Goal: Navigation & Orientation: Find specific page/section

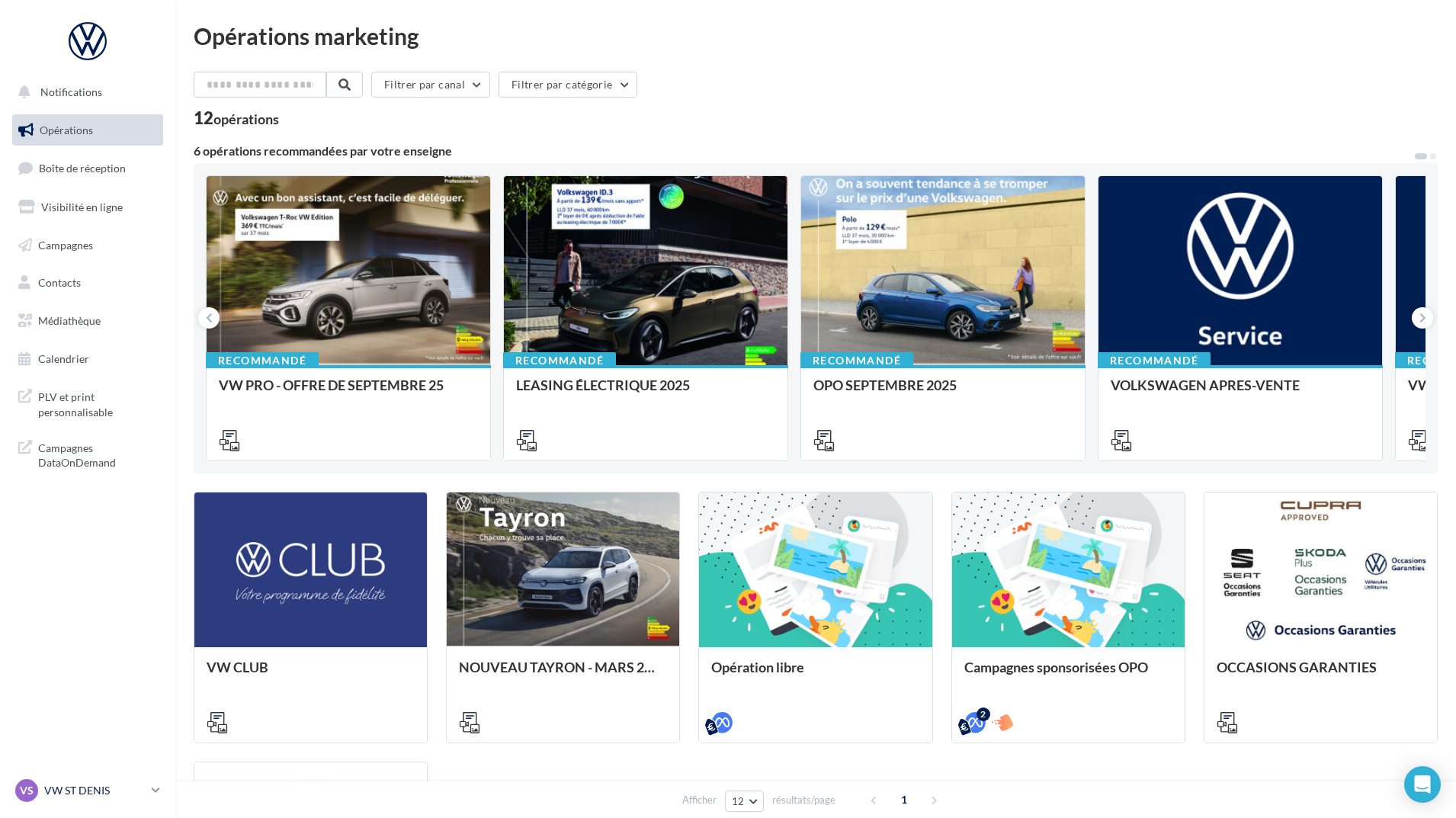
click at [154, 791] on icon at bounding box center [156, 790] width 9 height 13
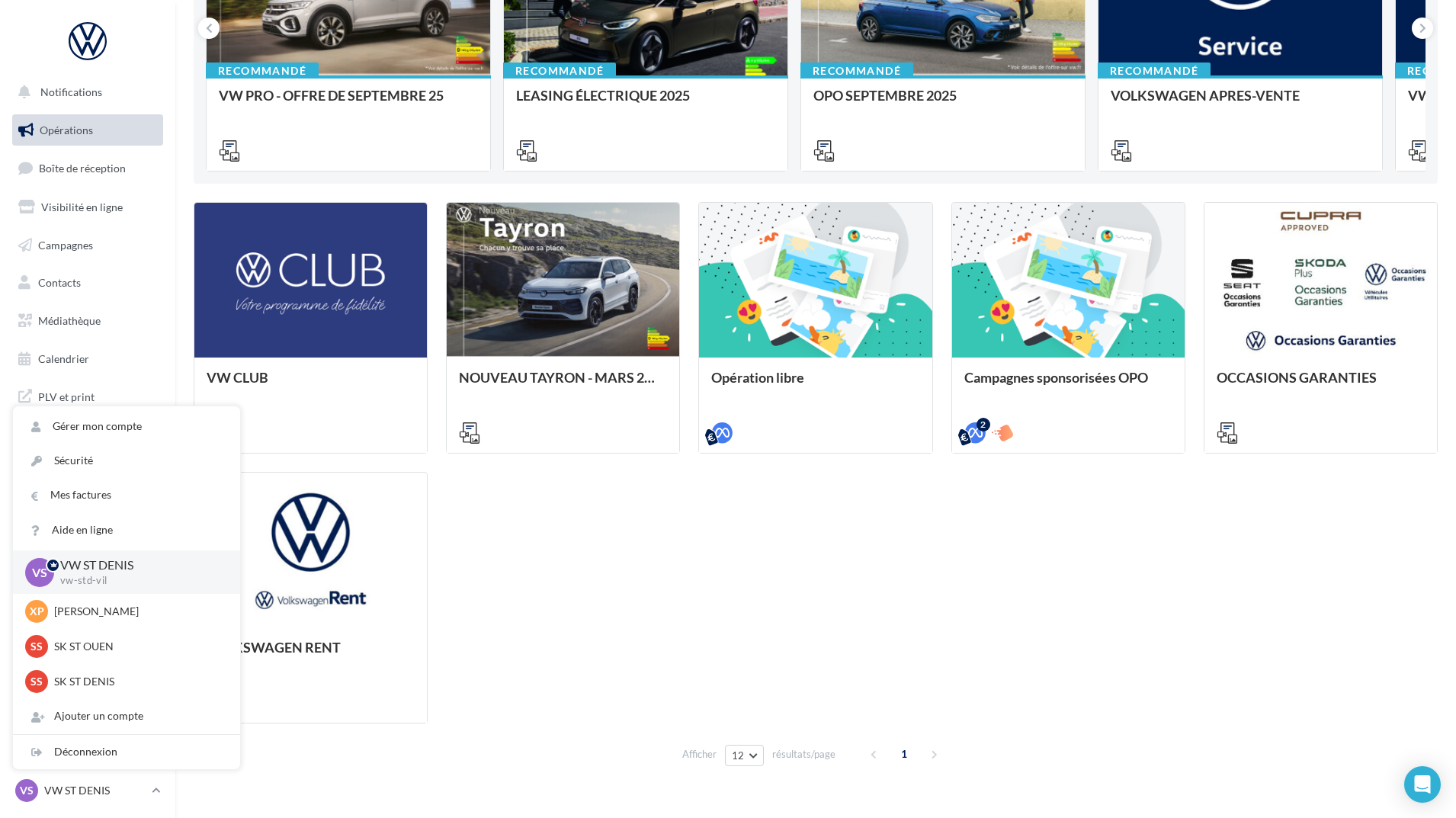
scroll to position [305, 0]
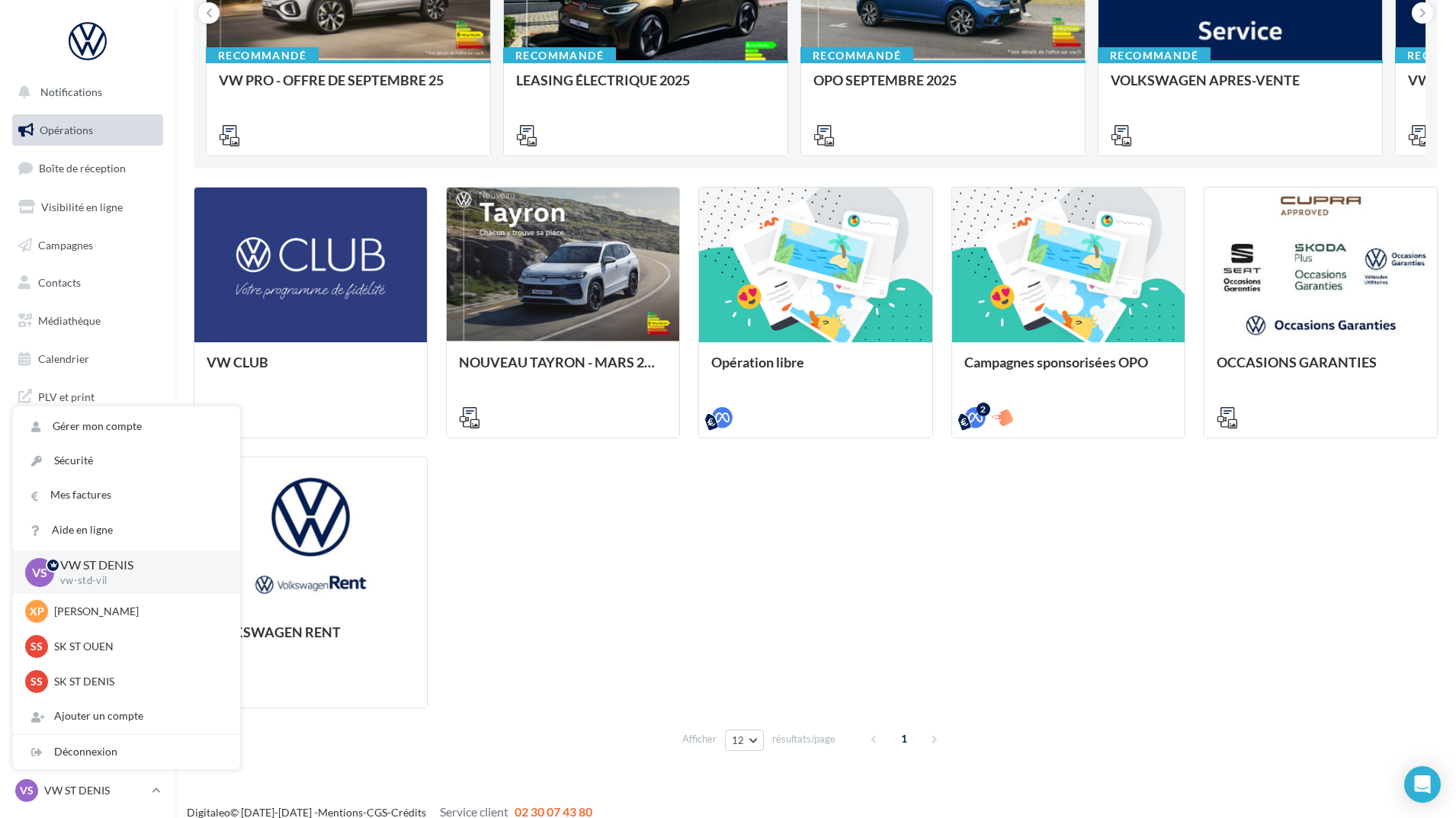
click at [491, 580] on div "VW CLUB NOUVEAU TAYRON - MARS 2025 https://volkswagen.get-it-solutions.com/914-…" at bounding box center [816, 448] width 1244 height 522
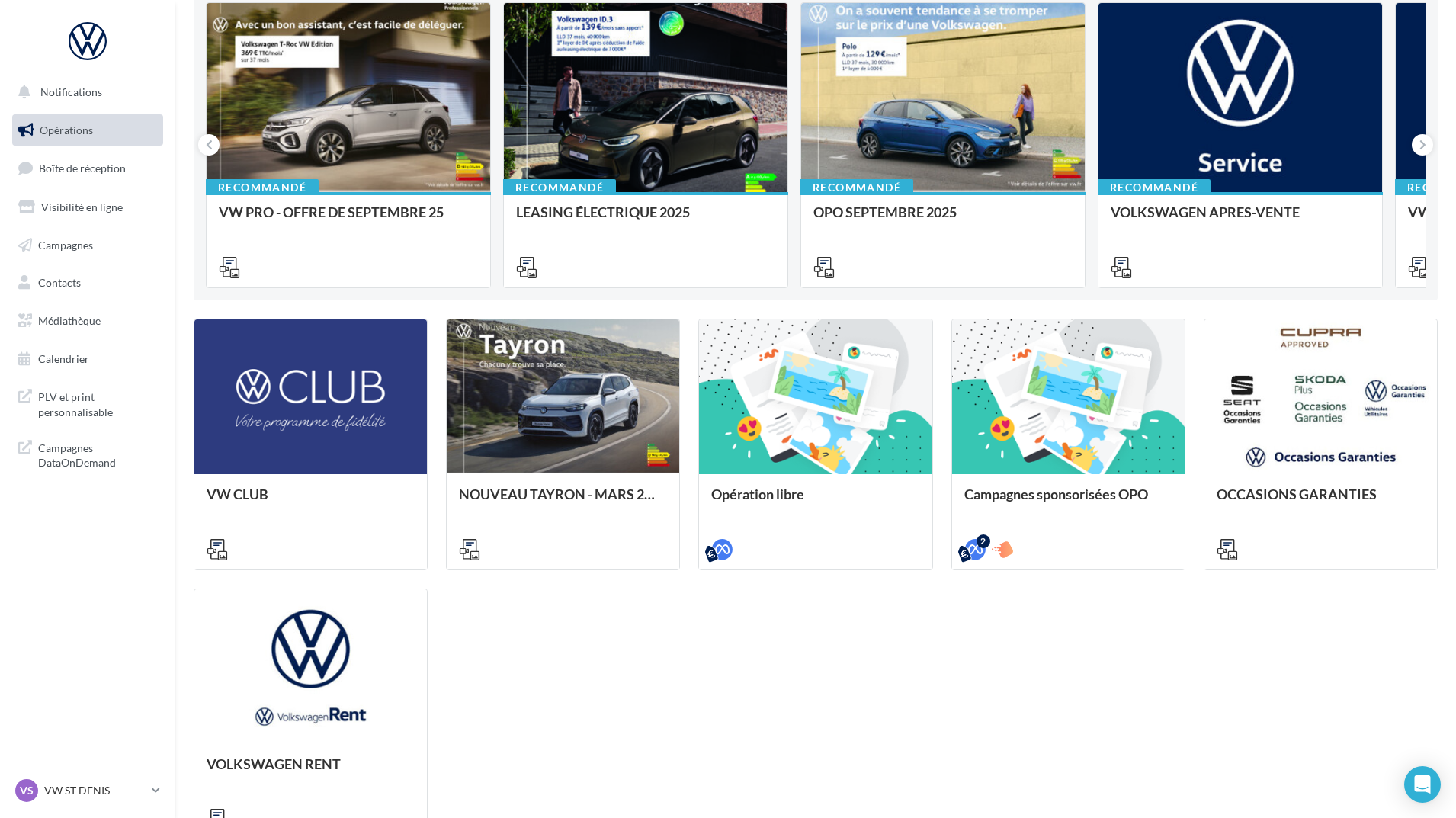
scroll to position [0, 0]
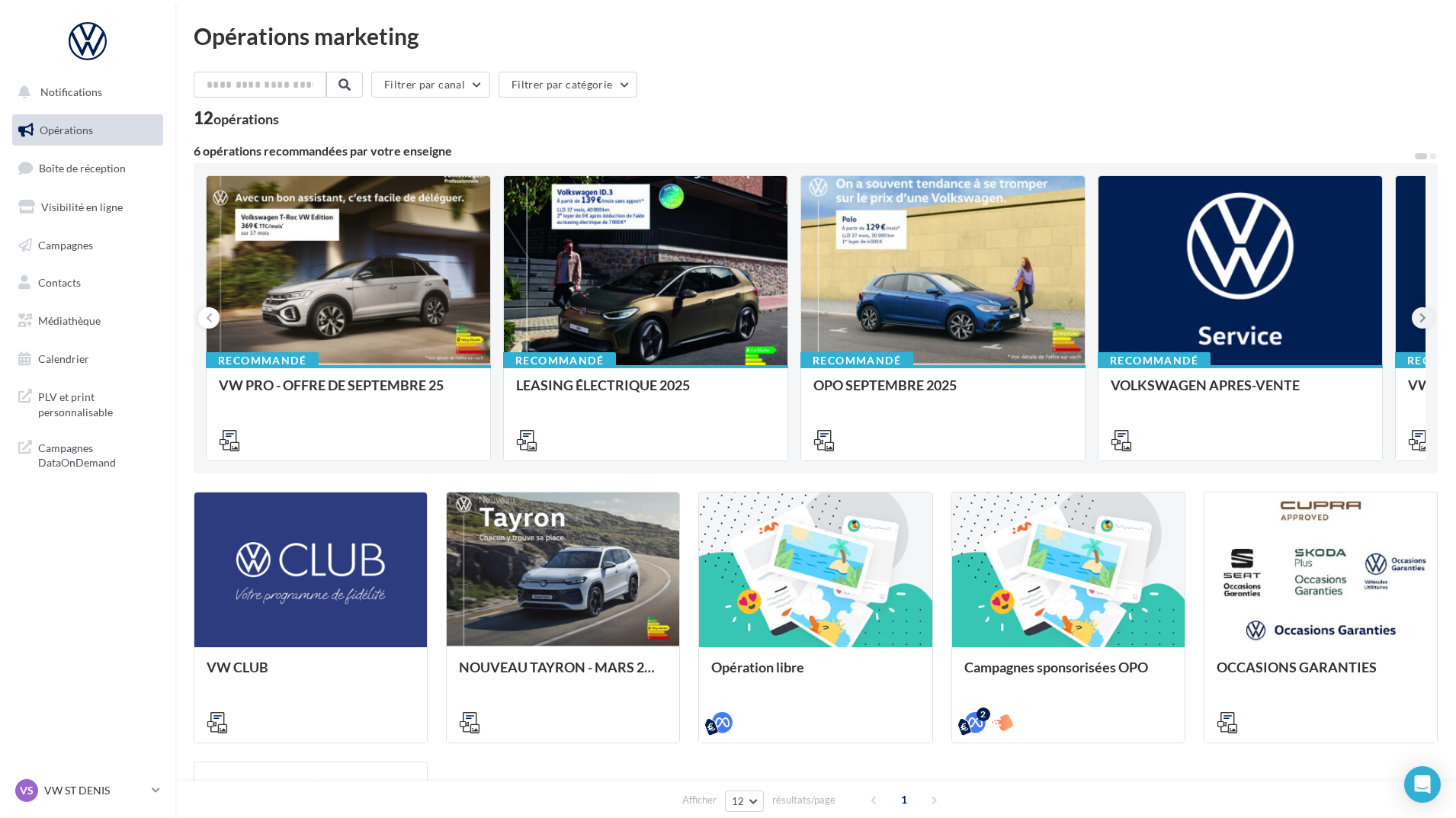
click at [1422, 318] on icon at bounding box center [1423, 318] width 7 height 16
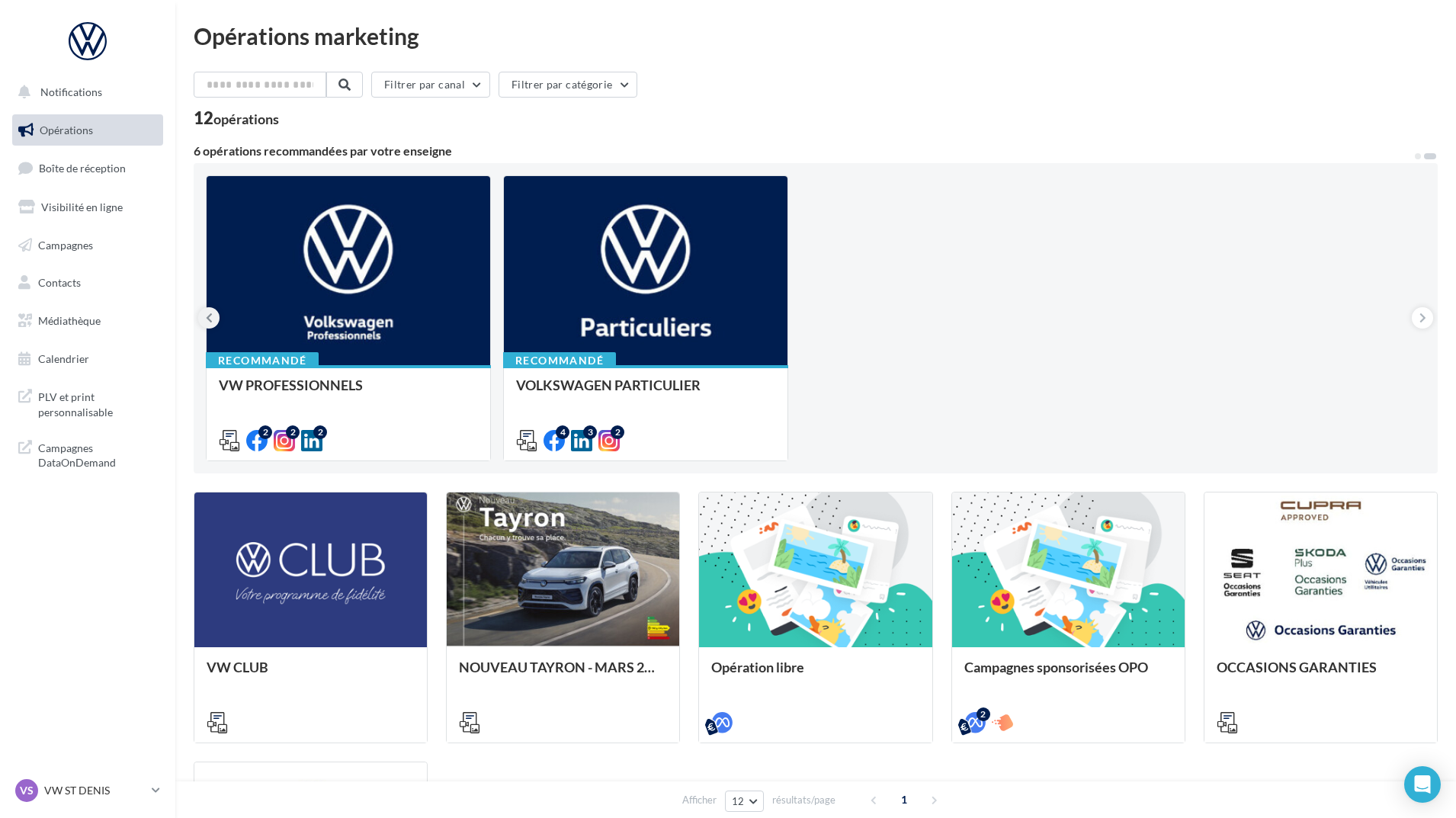
click at [206, 310] on icon at bounding box center [209, 318] width 7 height 16
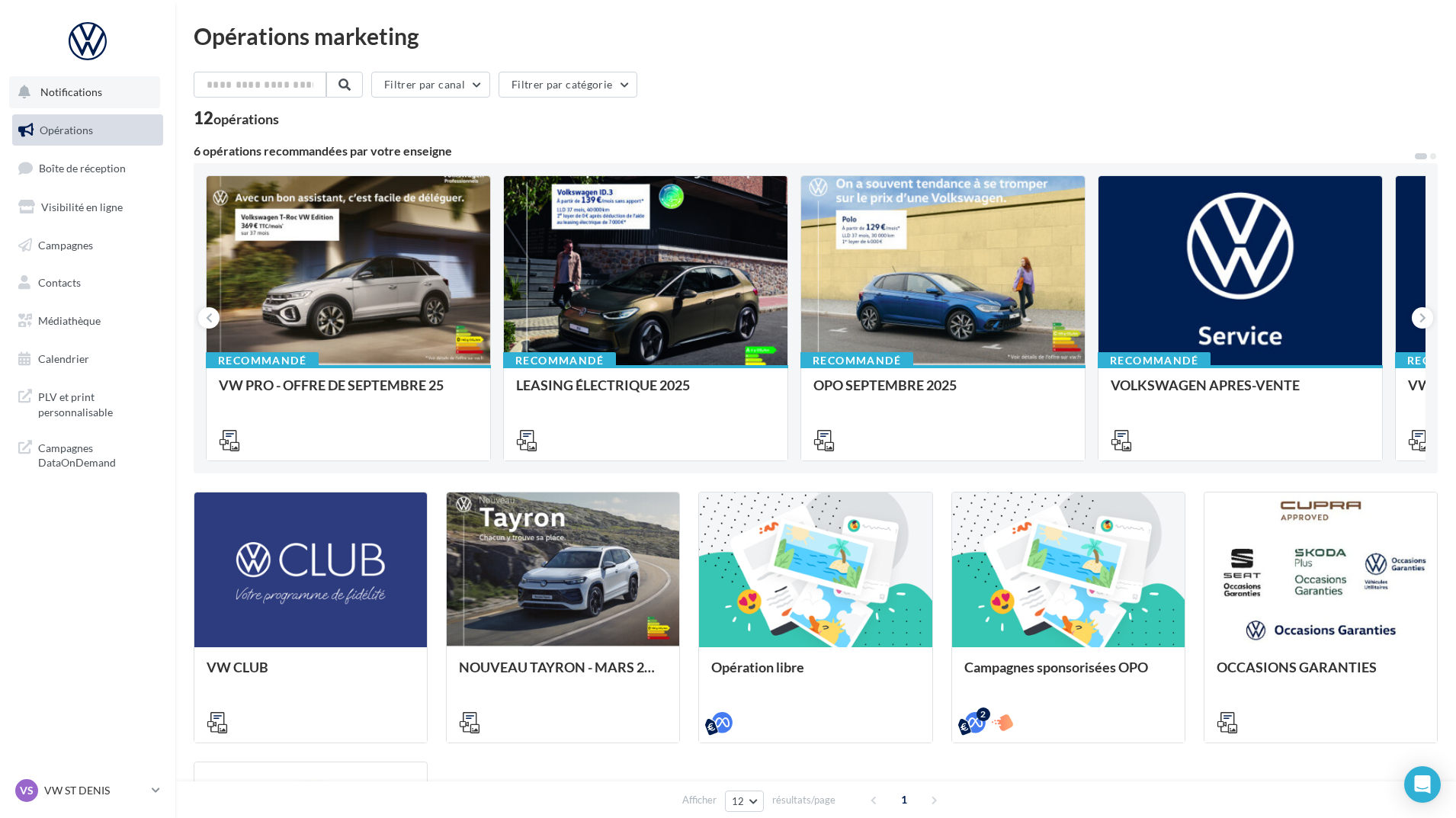
click at [100, 100] on button "Notifications" at bounding box center [85, 92] width 151 height 32
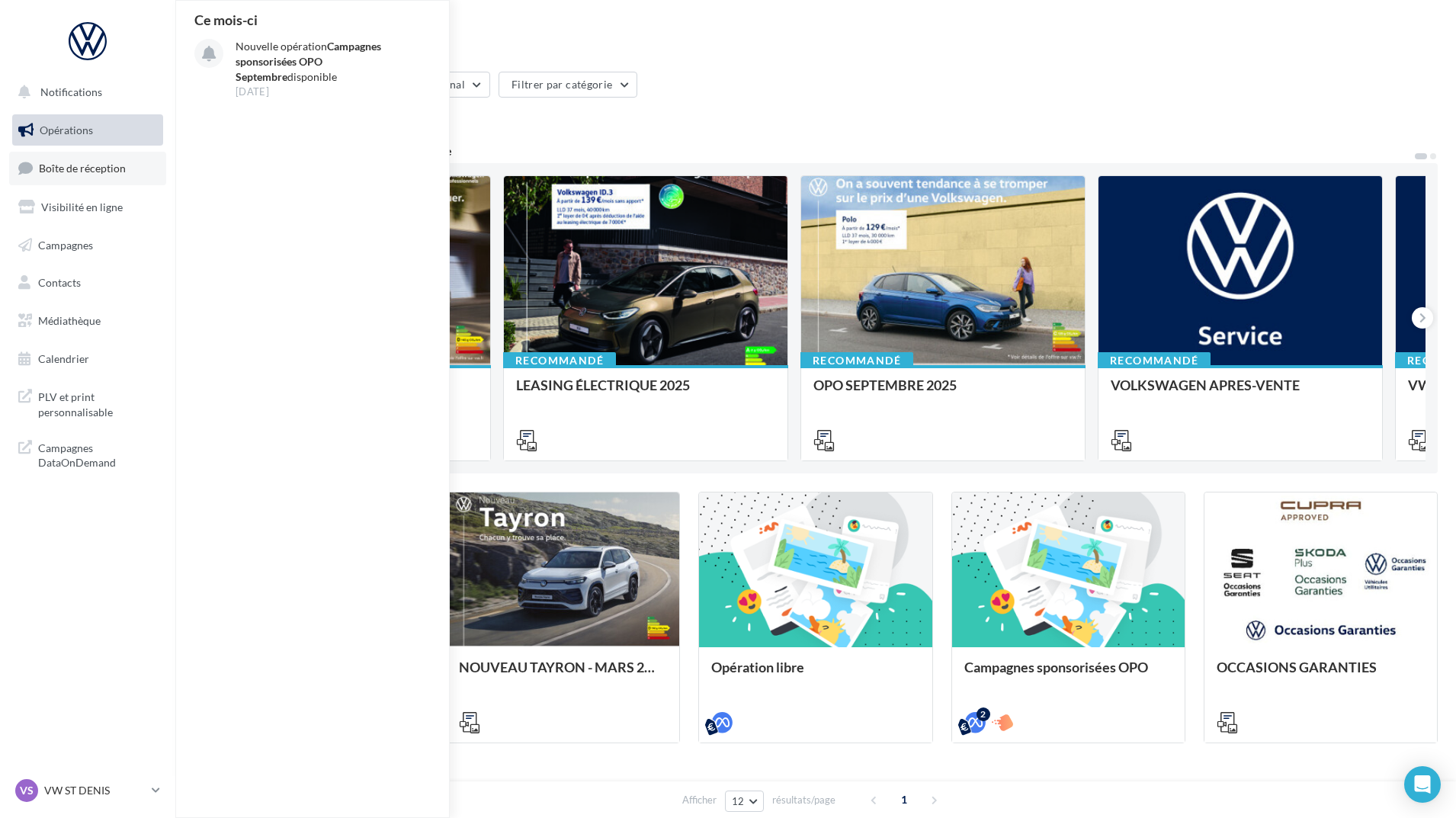
click at [93, 171] on span "Boîte de réception" at bounding box center [83, 168] width 87 height 13
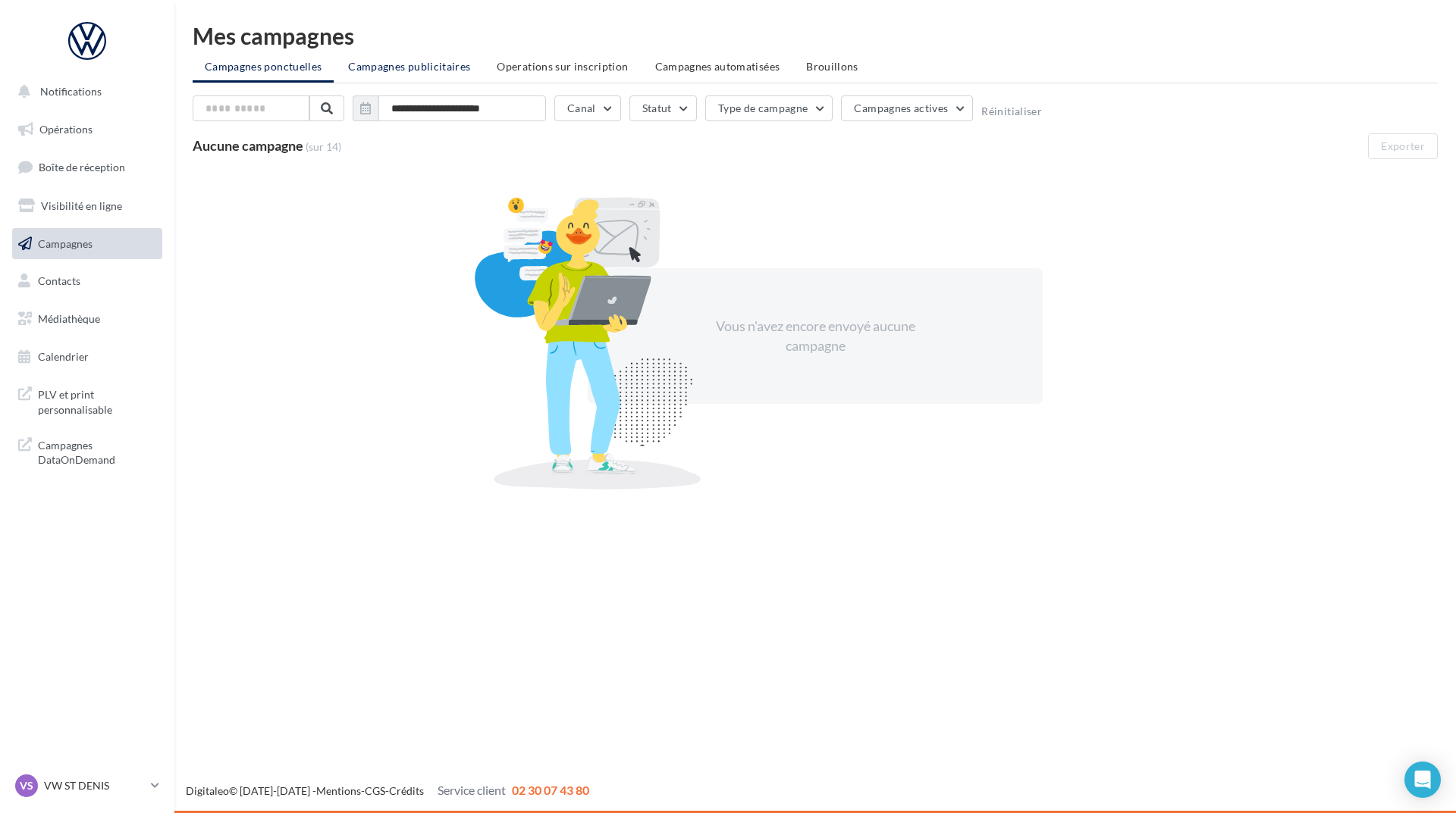
click at [417, 56] on li "Campagnes publicitaires" at bounding box center [409, 67] width 146 height 27
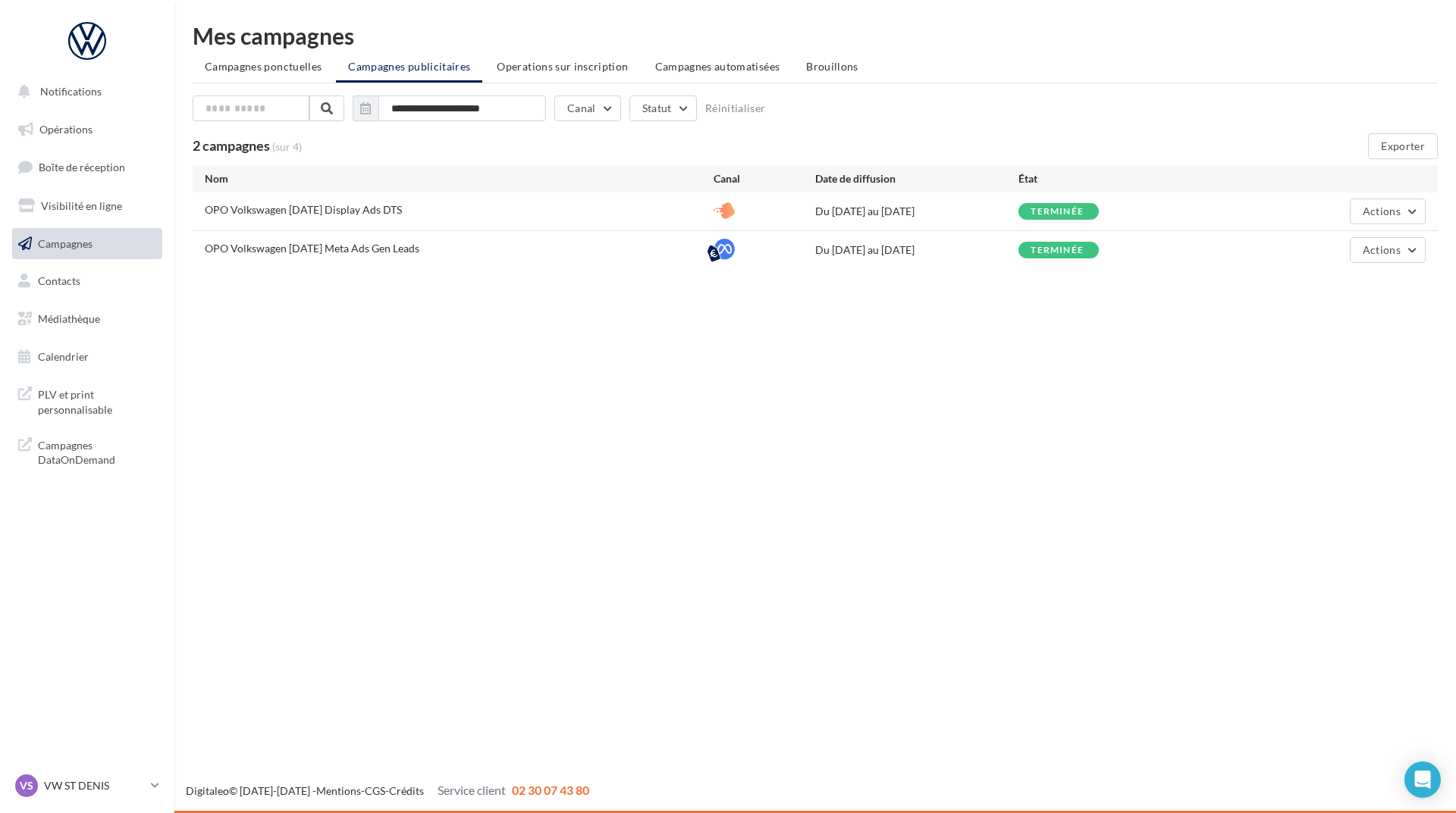
click at [558, 47] on div "**********" at bounding box center [816, 146] width 1245 height 245
click at [557, 57] on li "Operations sur inscription" at bounding box center [562, 67] width 156 height 27
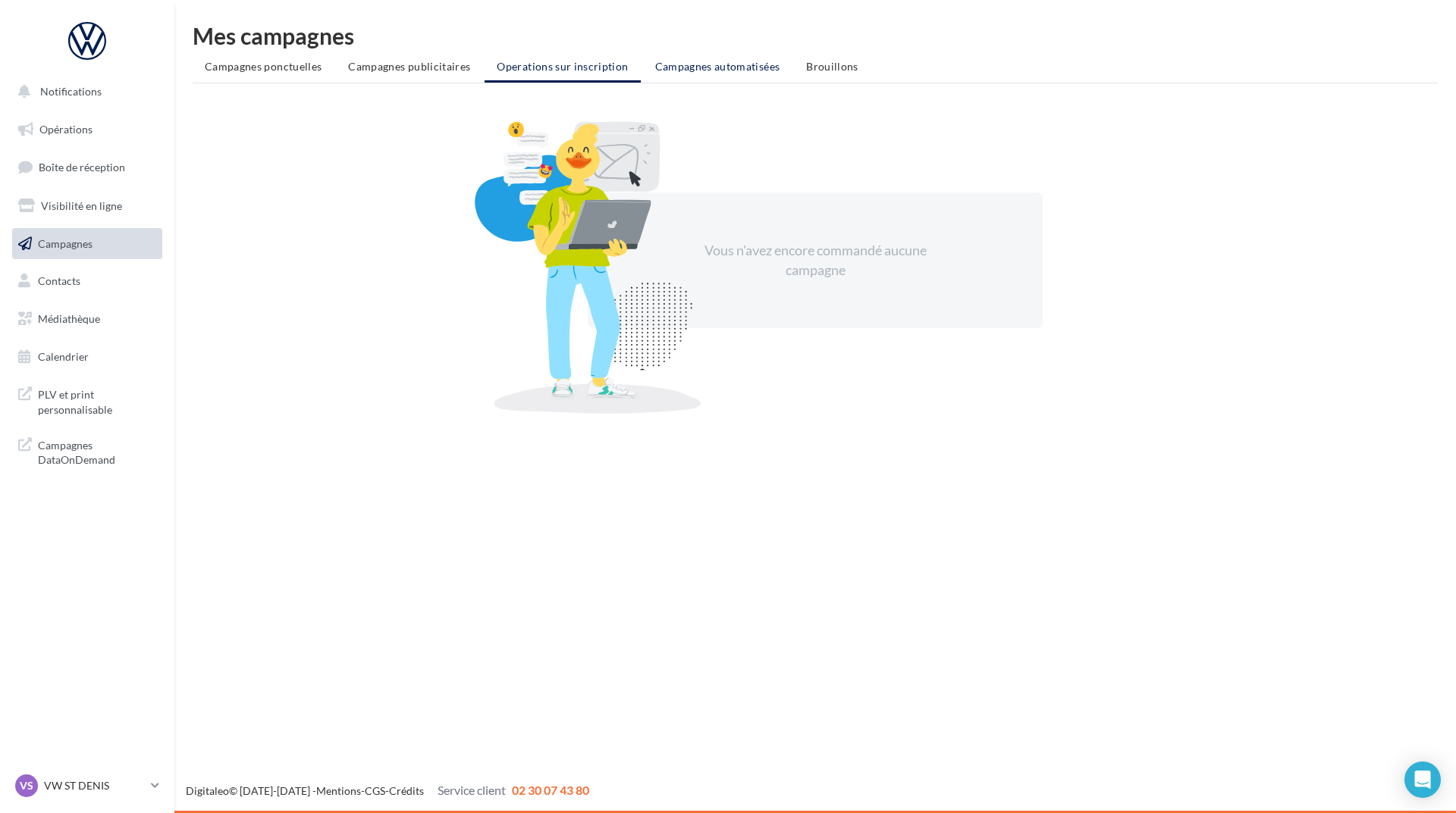
click at [651, 80] on li "Campagnes automatisées" at bounding box center [717, 67] width 149 height 27
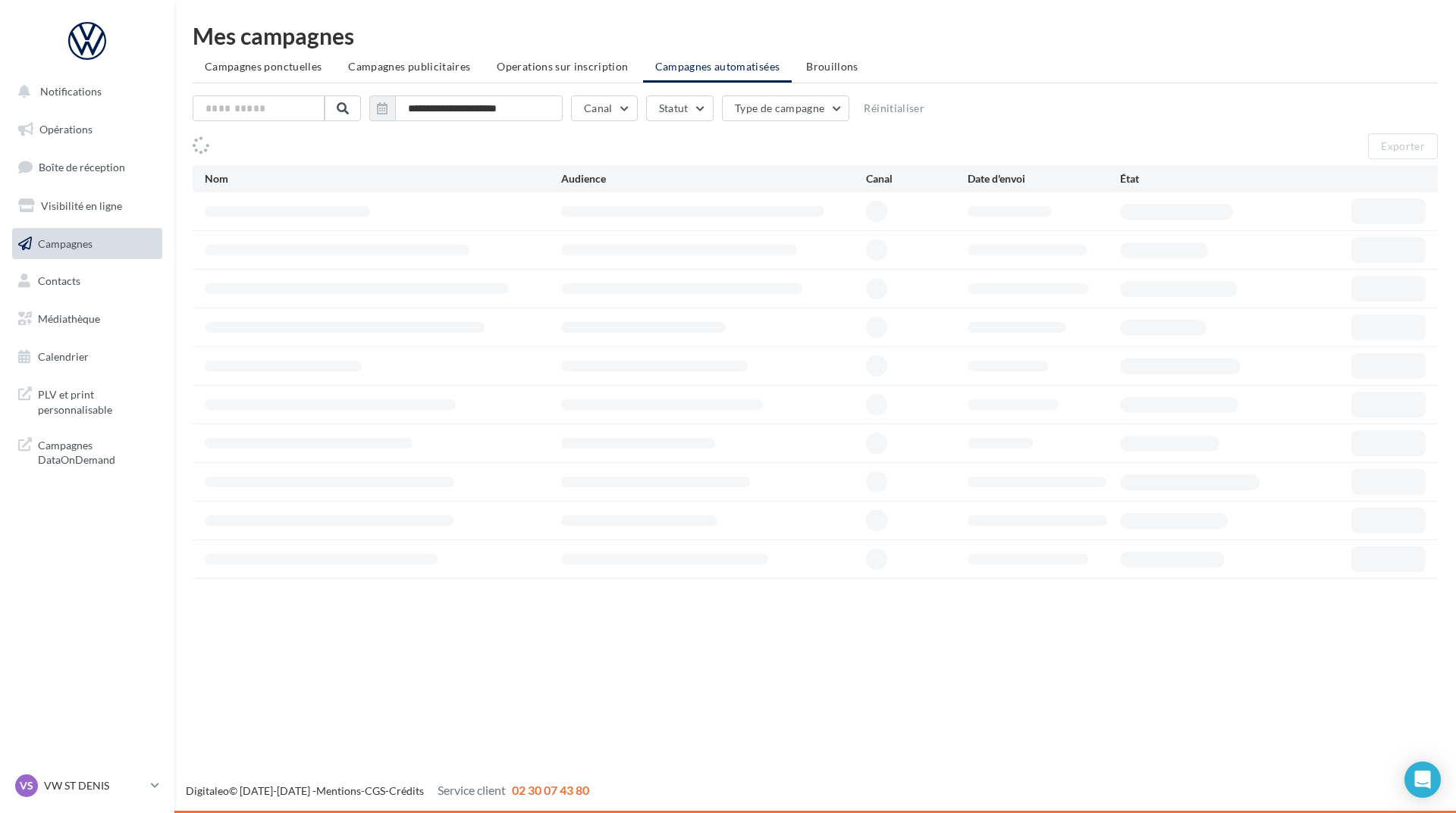
click at [682, 71] on ul "Campagnes ponctuelles Campagnes publicitaires Operations sur inscription Campag…" at bounding box center [816, 68] width 1245 height 30
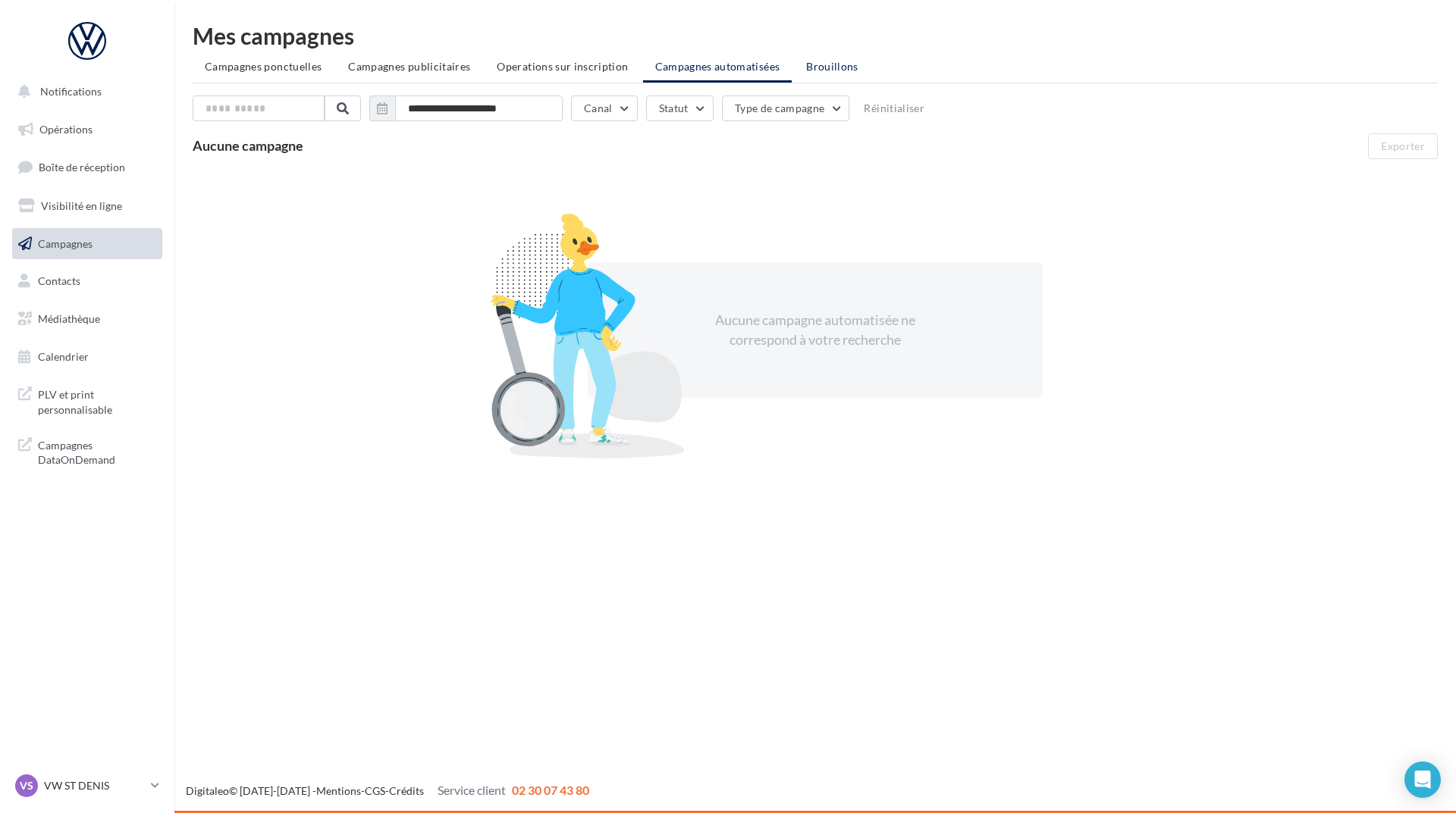
click at [822, 73] on li "Brouillons" at bounding box center [832, 67] width 77 height 27
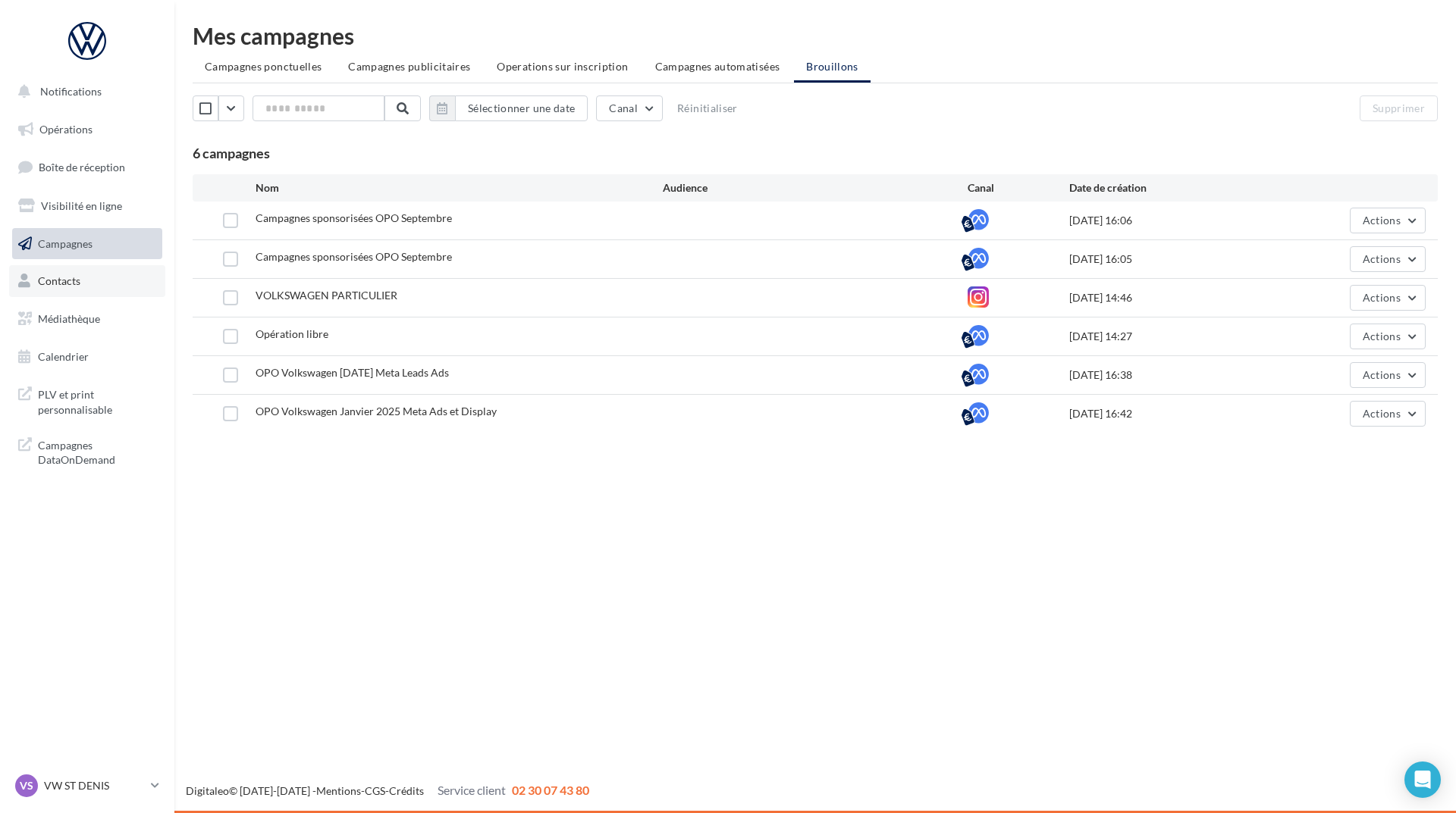
click at [88, 283] on link "Contacts" at bounding box center [88, 281] width 156 height 32
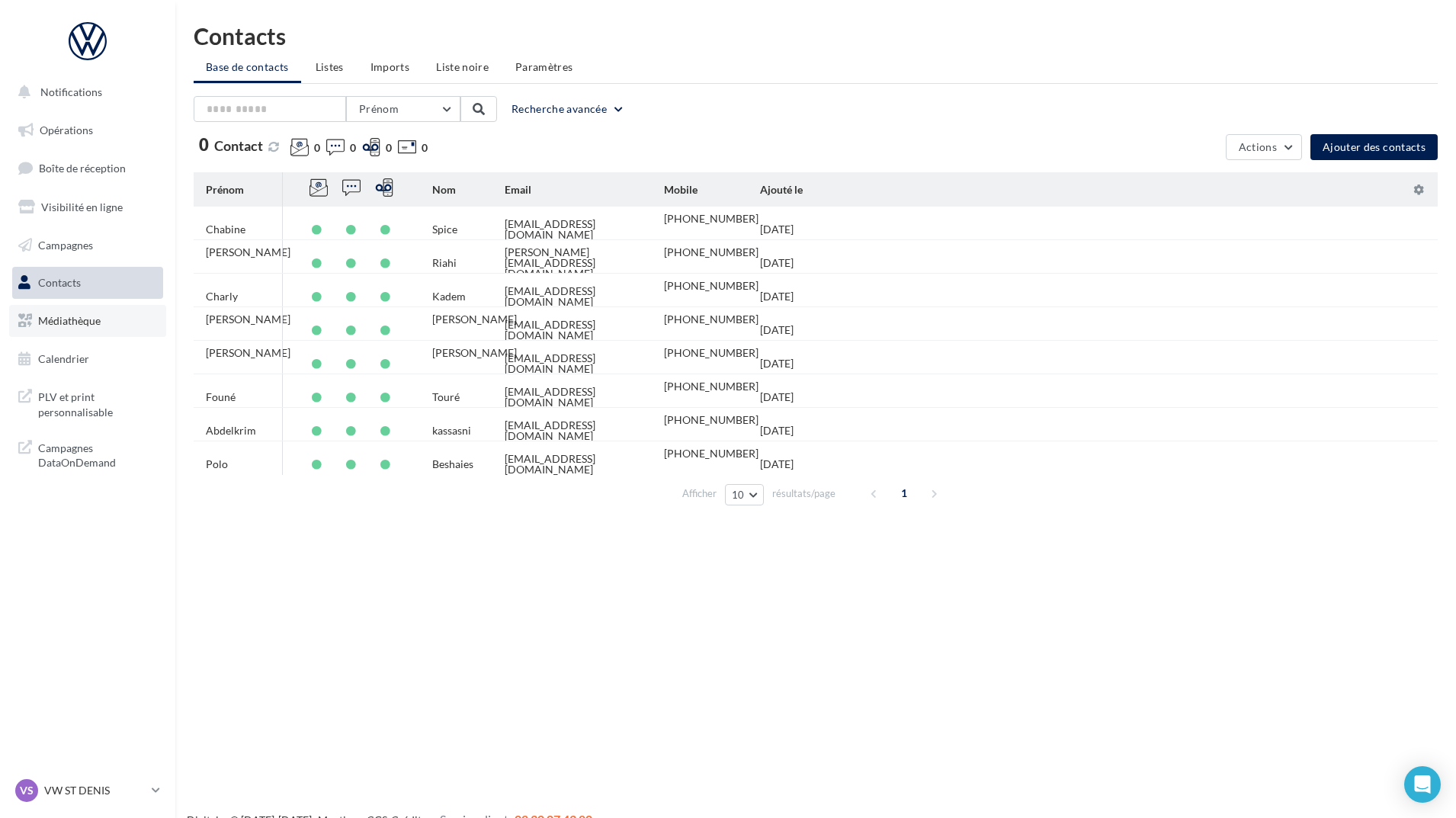
click at [106, 320] on link "Médiathèque" at bounding box center [88, 321] width 157 height 32
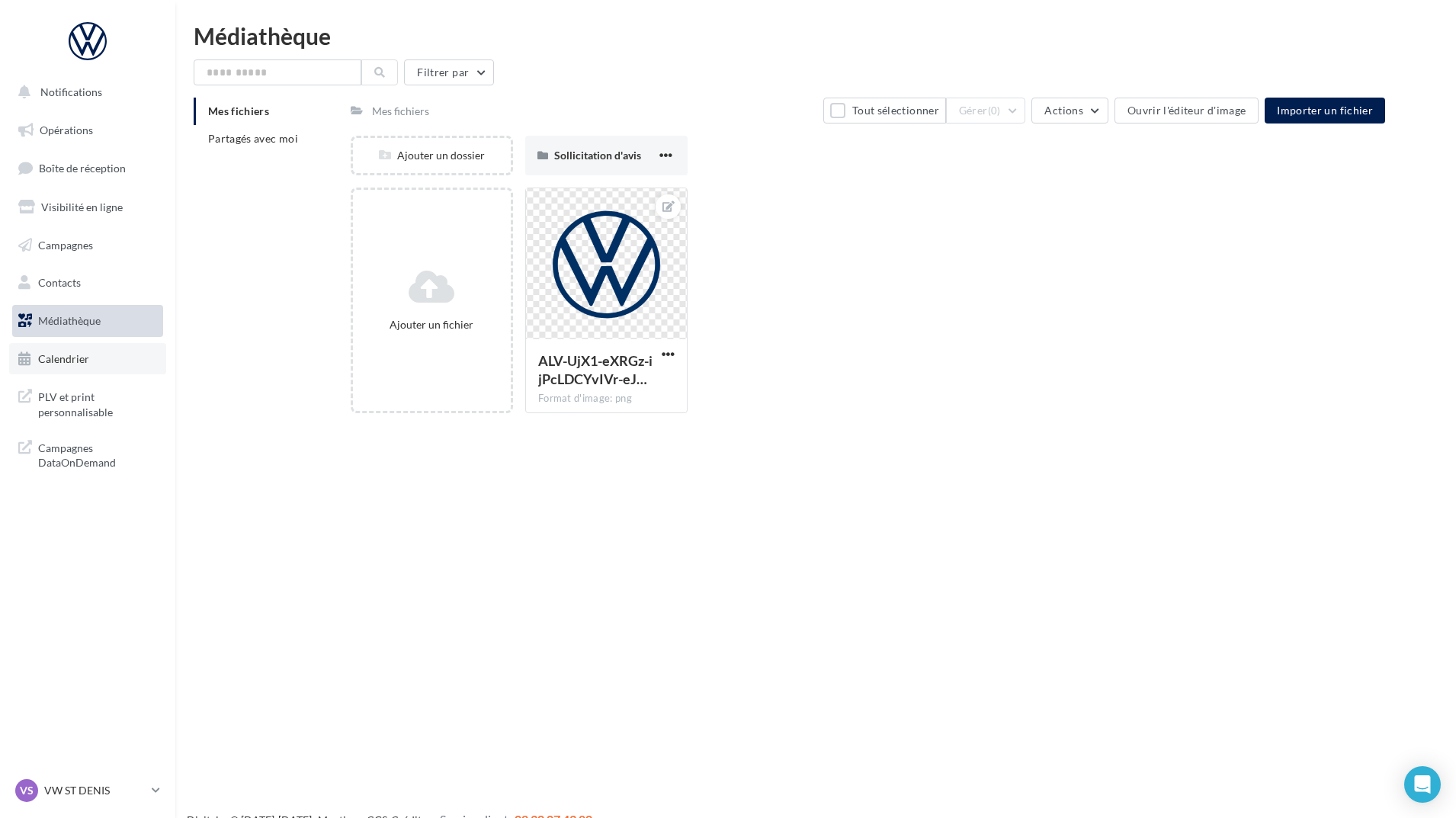
click at [72, 347] on link "Calendrier" at bounding box center [88, 359] width 157 height 32
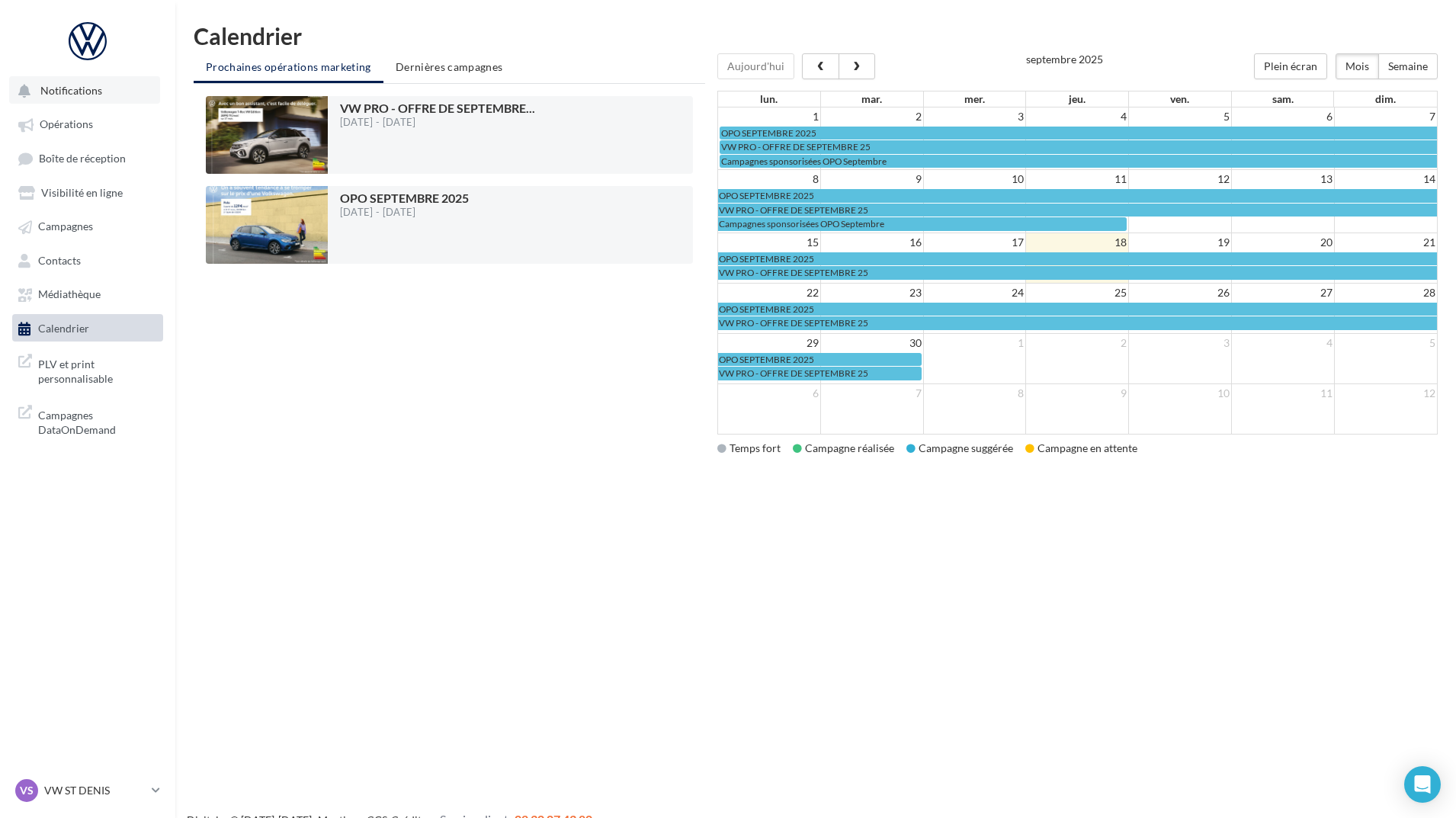
click at [84, 91] on span "Notifications" at bounding box center [71, 90] width 62 height 13
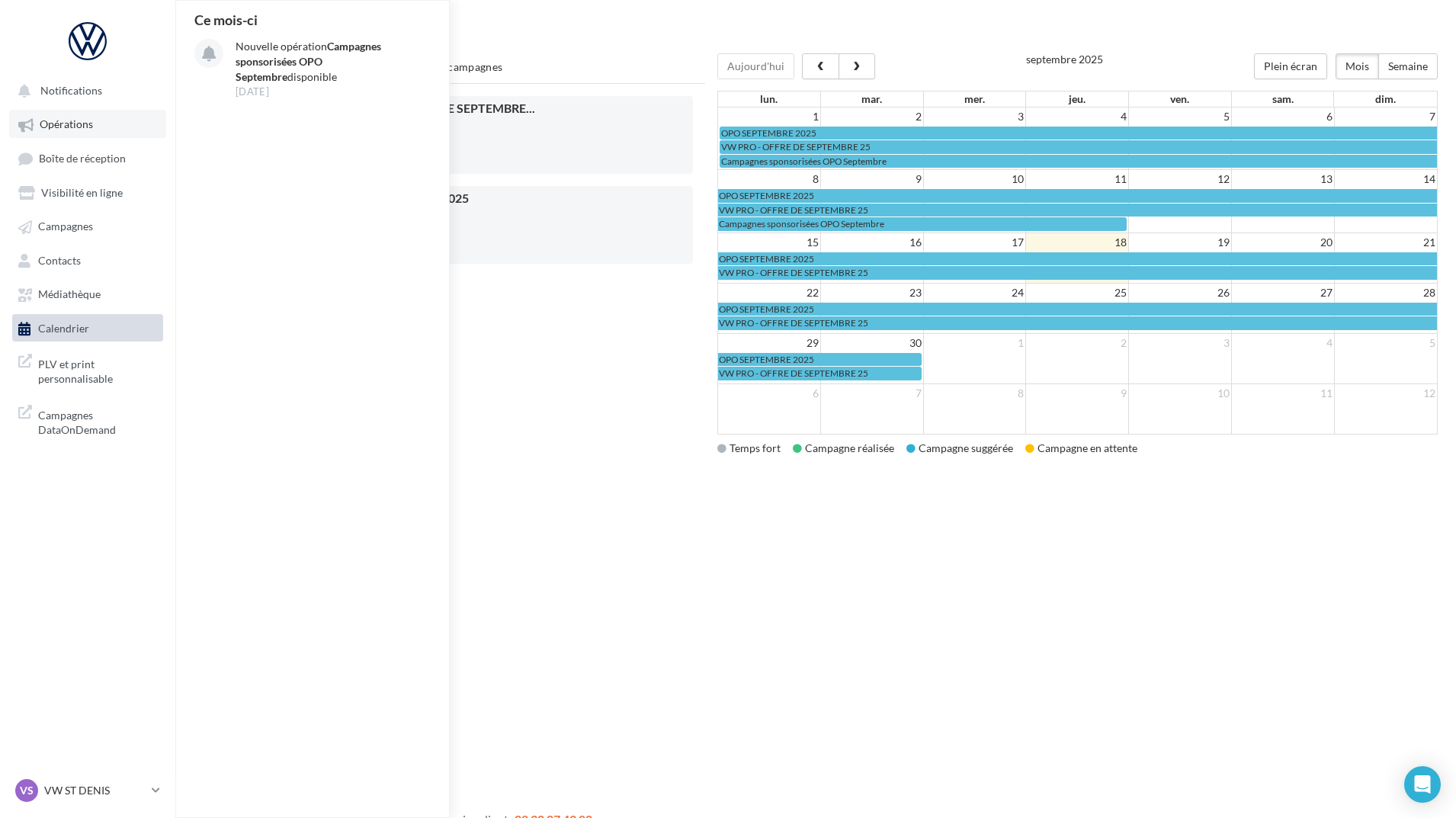
click at [107, 127] on link "Opérations" at bounding box center [88, 123] width 157 height 27
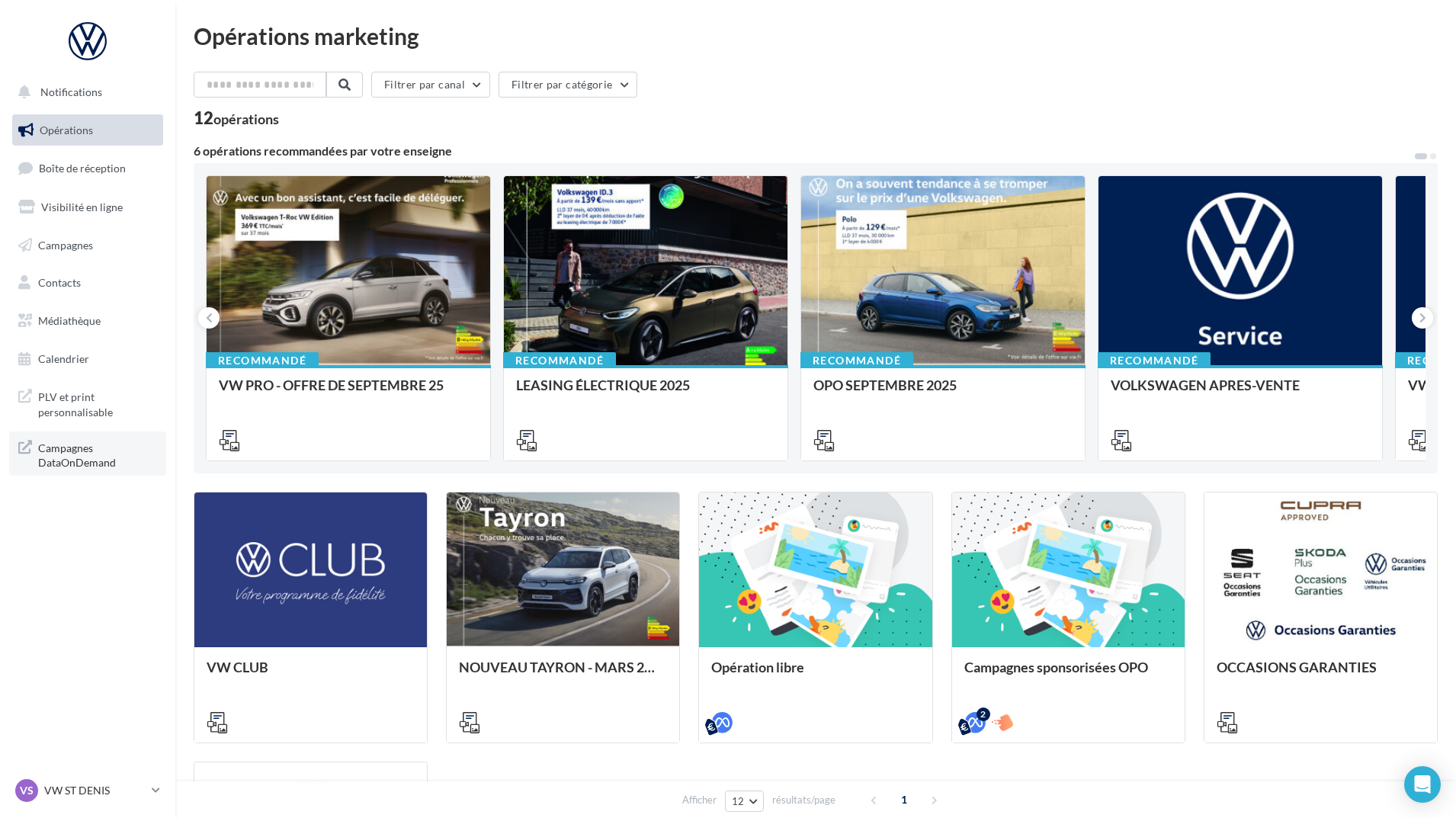
click at [93, 459] on span "Campagnes DataOnDemand" at bounding box center [97, 454] width 119 height 33
